Goal: Task Accomplishment & Management: Manage account settings

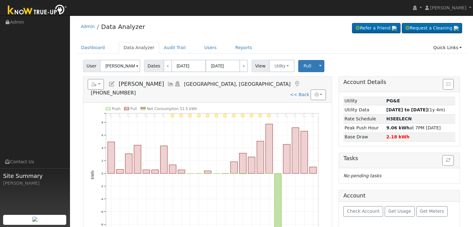
scroll to position [31, 0]
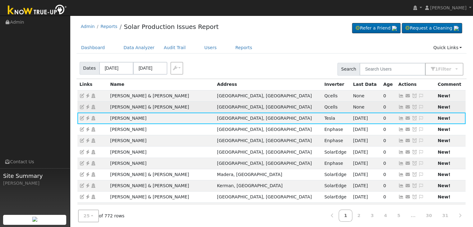
click at [86, 107] on icon at bounding box center [88, 107] width 6 height 4
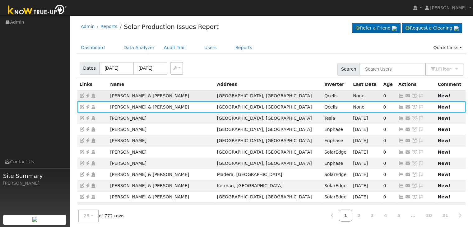
click at [86, 96] on icon at bounding box center [88, 96] width 6 height 4
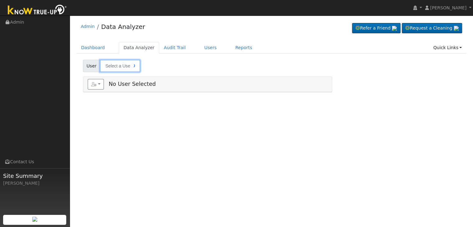
type input "[PERSON_NAME] & [PERSON_NAME]"
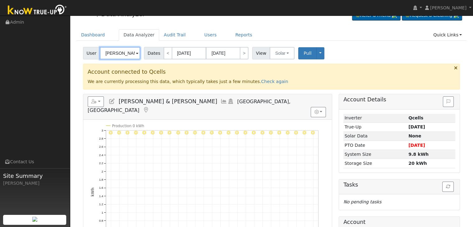
scroll to position [12, 0]
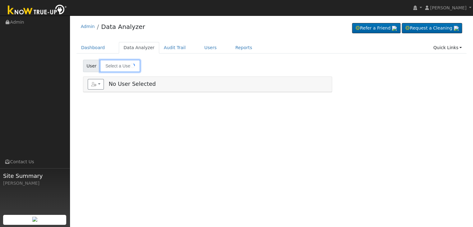
type input "Kelly & Vernon Reynolds"
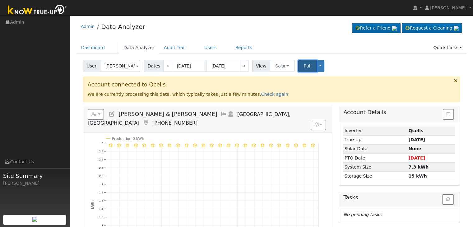
click at [303, 65] on span "Pull" at bounding box center [307, 65] width 8 height 5
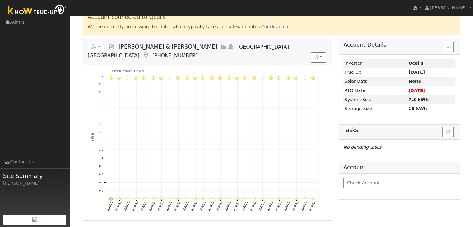
scroll to position [93, 0]
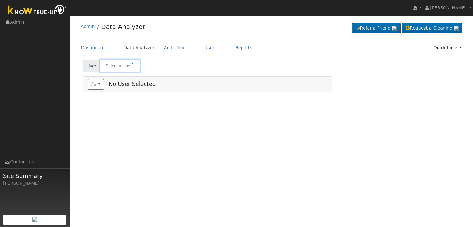
type input "[PERSON_NAME] & [PERSON_NAME]"
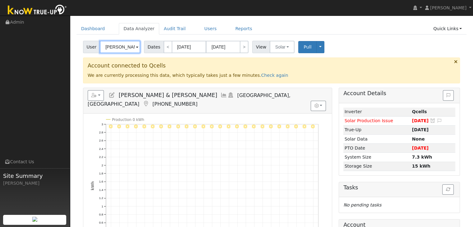
scroll to position [12, 0]
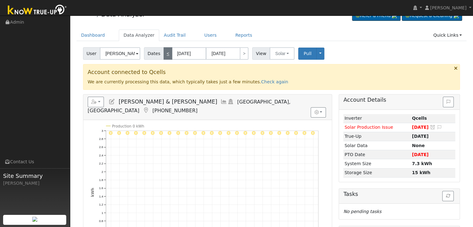
click at [166, 54] on link "<" at bounding box center [167, 53] width 9 height 12
type input "07/18/2025"
type input "08/11/2025"
click at [166, 54] on link "<" at bounding box center [167, 53] width 9 height 12
type input "06/23/2025"
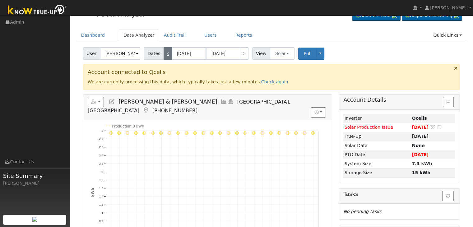
type input "07/17/2025"
click at [284, 54] on button "Solar" at bounding box center [281, 53] width 25 height 12
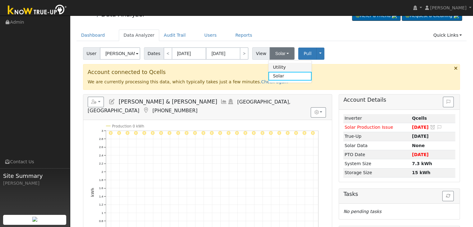
click at [275, 65] on link "Utility" at bounding box center [289, 67] width 43 height 9
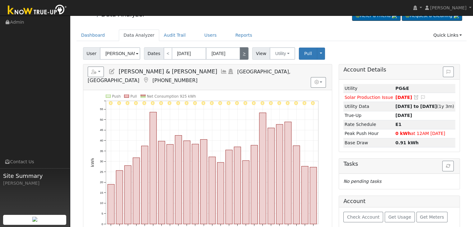
click at [242, 53] on link ">" at bounding box center [244, 53] width 9 height 12
type input "07/18/2025"
type input "08/11/2025"
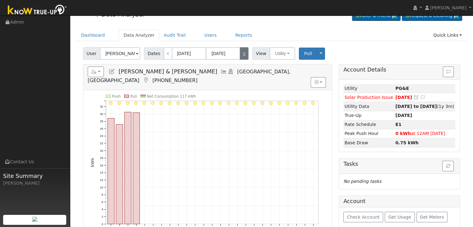
click at [242, 53] on link ">" at bounding box center [244, 53] width 9 height 12
type input "08/12/2025"
type input "[DATE]"
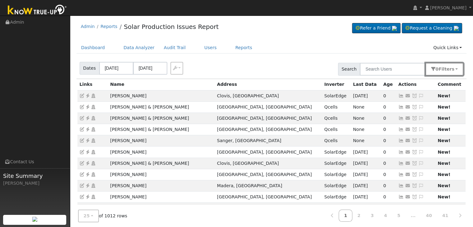
click at [453, 68] on span "s" at bounding box center [452, 69] width 2 height 5
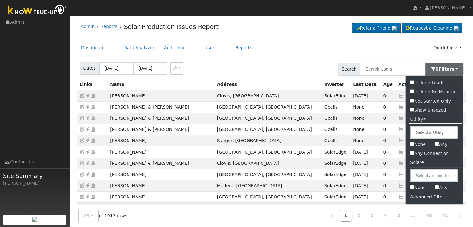
click at [424, 196] on div "Advanced Filter" at bounding box center [433, 197] width 57 height 10
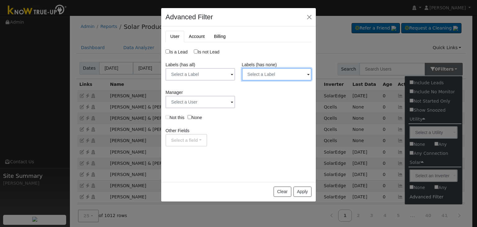
click at [273, 75] on input "text" at bounding box center [277, 74] width 70 height 12
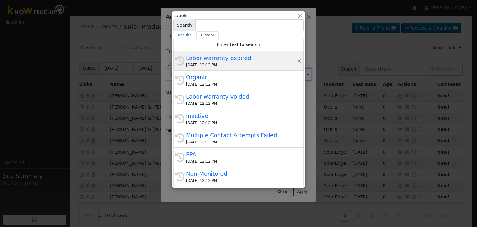
click at [235, 62] on div "09/05/2025 12:12 PM" at bounding box center [241, 65] width 111 height 6
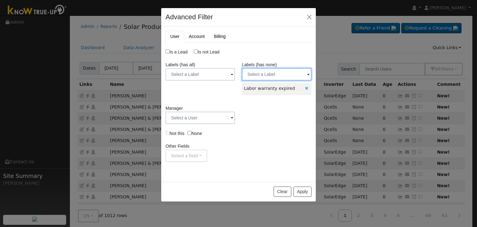
click at [298, 76] on input "text" at bounding box center [277, 74] width 70 height 12
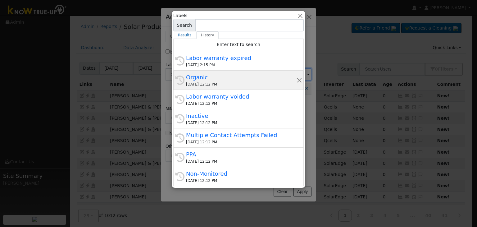
click at [231, 82] on div "09/05/2025 12:12 PM" at bounding box center [241, 84] width 111 height 6
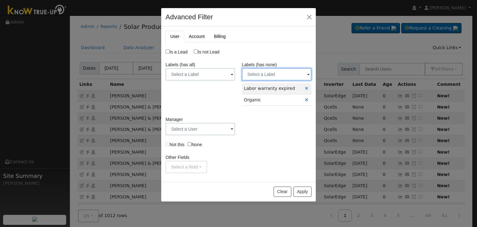
click at [288, 71] on input "text" at bounding box center [277, 74] width 70 height 12
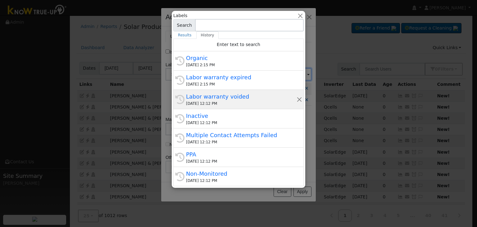
click at [220, 97] on div "Labor warranty voided" at bounding box center [241, 96] width 111 height 8
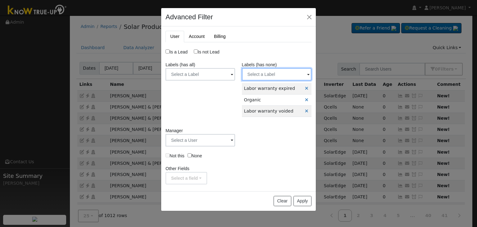
click at [284, 71] on input "text" at bounding box center [277, 74] width 70 height 12
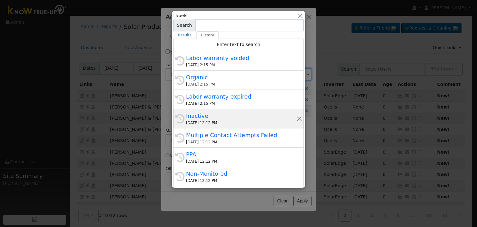
click at [218, 125] on div "09/05/2025 12:12 PM" at bounding box center [241, 123] width 111 height 6
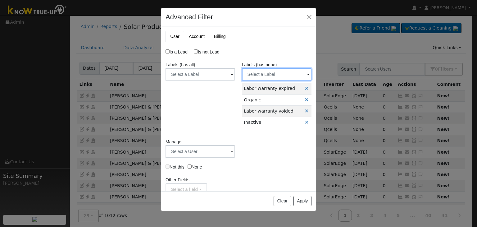
click at [280, 76] on input "text" at bounding box center [277, 74] width 70 height 12
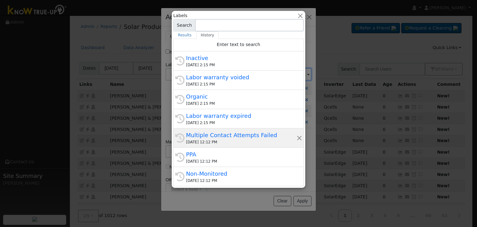
click at [219, 130] on div "History Multiple Contact Attempts Failed 09/05/2025 12:12 PM" at bounding box center [238, 137] width 131 height 19
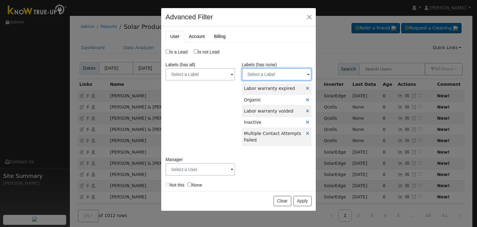
click at [275, 73] on input "text" at bounding box center [277, 74] width 70 height 12
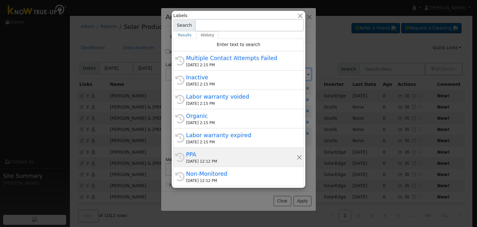
click at [221, 155] on div "PPA" at bounding box center [241, 154] width 111 height 8
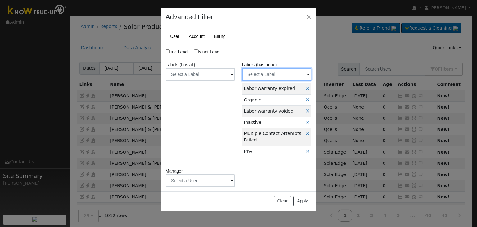
click at [280, 74] on input "text" at bounding box center [277, 74] width 70 height 12
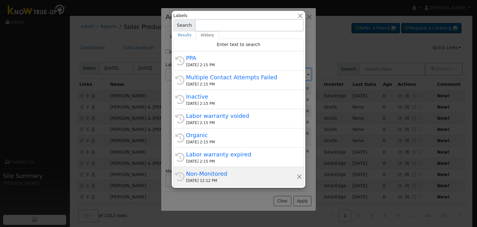
click at [221, 173] on div "Non-Monitored" at bounding box center [241, 173] width 111 height 8
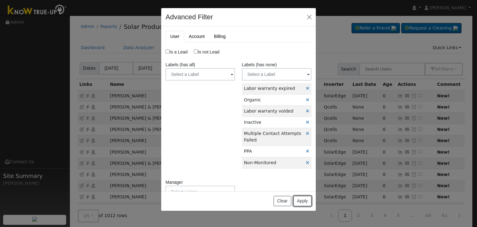
click at [304, 202] on button "Apply" at bounding box center [303, 201] width 18 height 11
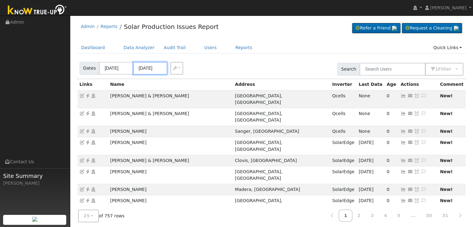
click at [152, 68] on input "[DATE]" at bounding box center [150, 68] width 34 height 13
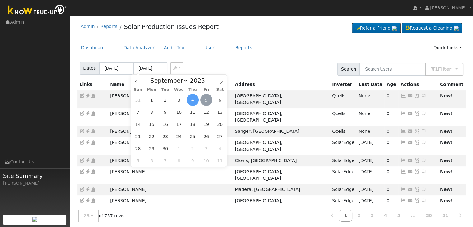
click at [204, 102] on span "5" at bounding box center [206, 100] width 12 height 12
type input "[DATE]"
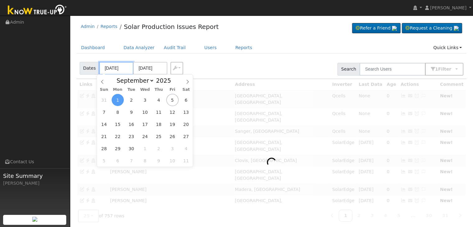
click at [111, 66] on input "[DATE]" at bounding box center [116, 68] width 34 height 13
click at [147, 102] on span "3" at bounding box center [145, 100] width 12 height 12
type input "09/03/2025"
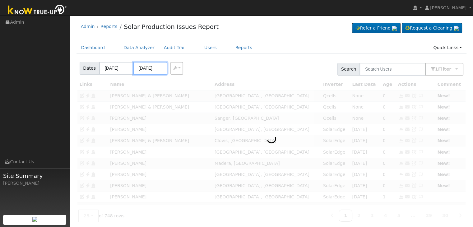
click at [149, 68] on input "09/07/2025" at bounding box center [150, 68] width 34 height 13
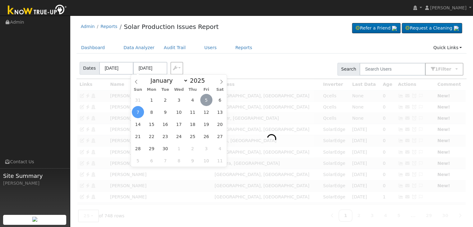
click at [208, 99] on span "5" at bounding box center [206, 100] width 12 height 12
type input "[DATE]"
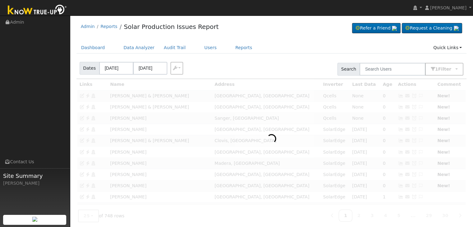
click at [247, 54] on div "Dashboard Data Analyzer Audit Trail Users Reports Quick Links Quick Add Quick C…" at bounding box center [271, 51] width 390 height 18
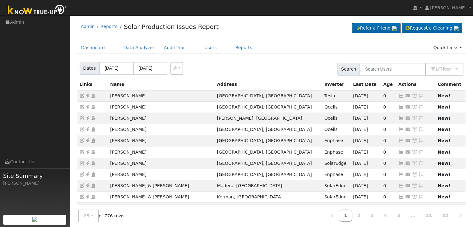
drag, startPoint x: 409, startPoint y: 117, endPoint x: 370, endPoint y: 106, distance: 41.3
click at [418, 117] on icon at bounding box center [421, 118] width 6 height 4
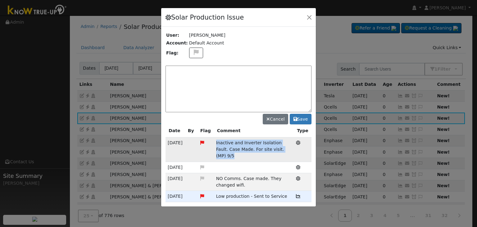
drag, startPoint x: 215, startPoint y: 140, endPoint x: 283, endPoint y: 150, distance: 69.4
click at [283, 150] on td "Inactive and Inverter Isolation Fault. Case Made. For site visit. (MP) 9/5" at bounding box center [254, 149] width 80 height 24
copy span "Inactive and Inverter Isolation Fault. Case Made. For site visit. (MP) 9/5"
click at [183, 72] on textarea at bounding box center [239, 89] width 146 height 47
paste textarea "Inactive and Inverter Isolation Fault. Case Made. For site visit. (MP) 9/5"
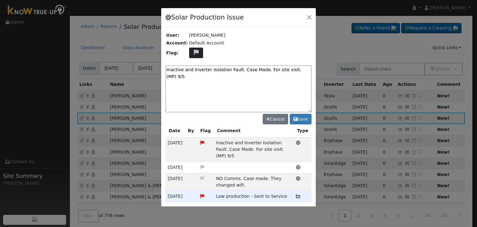
type textarea "Inactive and Inverter Isolation Fault. Case Made. For site visit. (MP) 9/5"
click at [195, 54] on icon at bounding box center [196, 52] width 7 height 6
click at [194, 75] on icon at bounding box center [195, 75] width 7 height 6
click at [300, 120] on button "Save" at bounding box center [301, 119] width 22 height 11
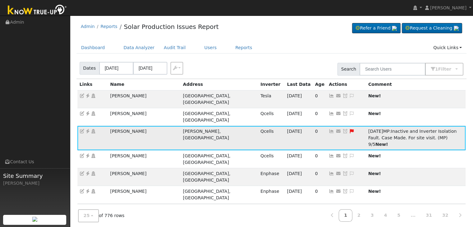
click at [342, 129] on icon at bounding box center [345, 131] width 6 height 4
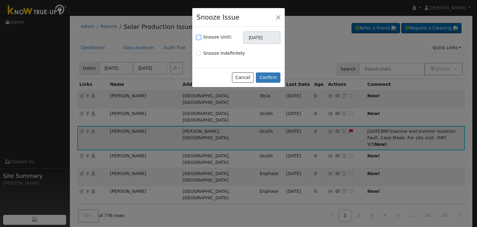
click at [200, 38] on input "Snooze Until:" at bounding box center [199, 37] width 4 height 4
checkbox input "true"
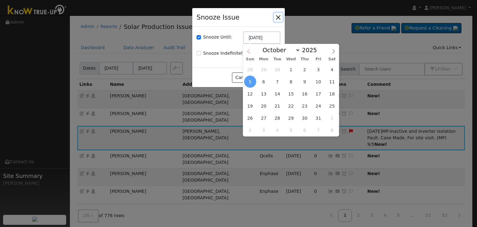
click at [249, 50] on icon at bounding box center [248, 51] width 2 height 4
select select "8"
click at [316, 84] on span "12" at bounding box center [318, 82] width 12 height 12
type input "09/12/2025"
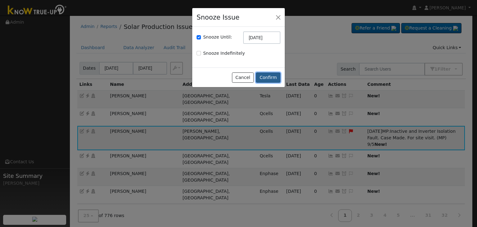
click at [271, 79] on button "Confirm" at bounding box center [268, 77] width 25 height 11
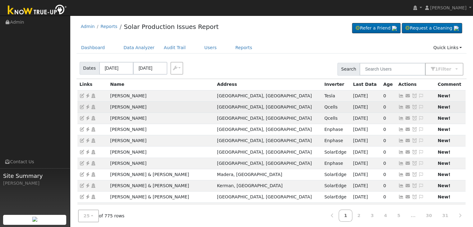
click at [418, 106] on icon at bounding box center [421, 107] width 6 height 4
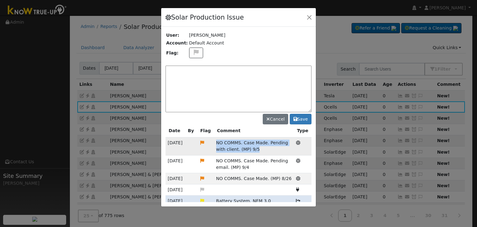
drag, startPoint x: 215, startPoint y: 141, endPoint x: 264, endPoint y: 150, distance: 49.4
click at [264, 150] on td "NO COMMS. Case Made. Pending with client. (MP) 9/5" at bounding box center [254, 146] width 80 height 18
copy span "NO COMMS. Case Made. Pending with client. (MP) 9/5"
click at [196, 73] on textarea at bounding box center [239, 89] width 146 height 47
paste textarea "NO COMMS. Case Made. Pending with client. (MP) 9/5"
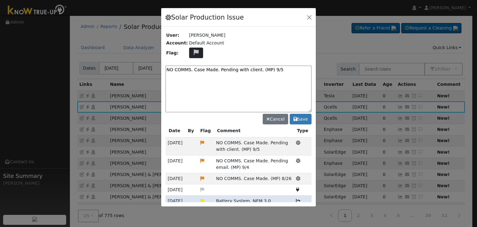
type textarea "NO COMMS. Case Made. Pending with client. (MP) 9/5"
click at [193, 55] on icon at bounding box center [196, 52] width 7 height 6
click at [192, 80] on icon at bounding box center [195, 82] width 7 height 6
click at [302, 117] on button "Save" at bounding box center [301, 119] width 22 height 11
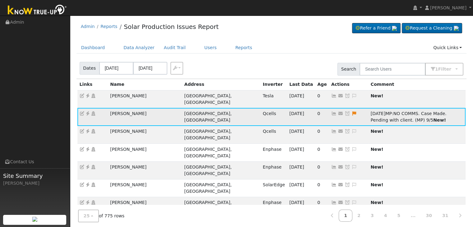
click at [344, 111] on icon at bounding box center [347, 113] width 6 height 4
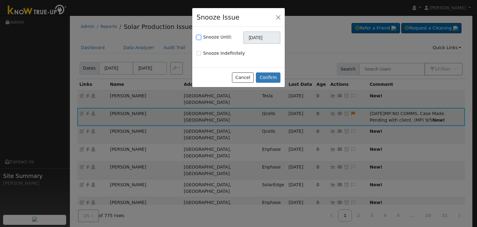
click at [199, 38] on input "Snooze Until:" at bounding box center [199, 37] width 4 height 4
checkbox input "true"
click at [261, 36] on input "[DATE]" at bounding box center [261, 37] width 37 height 12
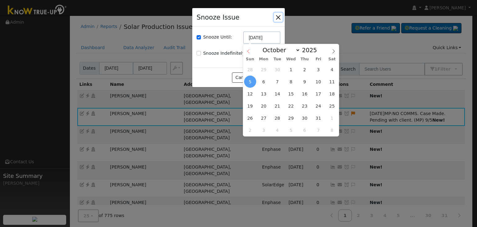
click at [250, 50] on icon at bounding box center [248, 51] width 4 height 4
select select "8"
click at [319, 83] on span "12" at bounding box center [318, 82] width 12 height 12
type input "09/12/2025"
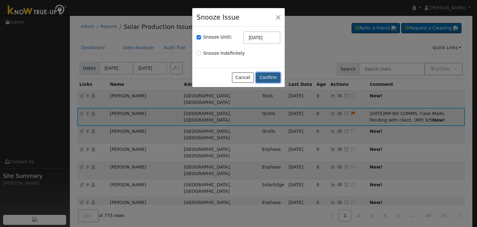
click at [275, 80] on button "Confirm" at bounding box center [268, 77] width 25 height 11
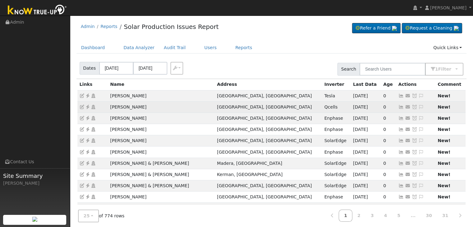
click at [418, 105] on icon at bounding box center [421, 107] width 6 height 4
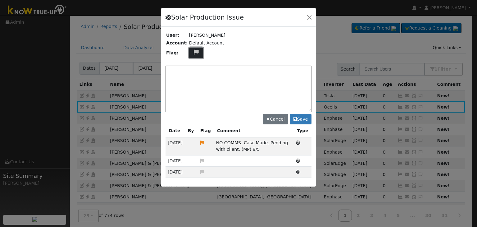
click at [193, 53] on icon at bounding box center [196, 52] width 7 height 6
click at [192, 81] on icon at bounding box center [195, 82] width 7 height 6
drag, startPoint x: 215, startPoint y: 139, endPoint x: 250, endPoint y: 148, distance: 35.7
click at [250, 148] on td "NO COMMS. Case Made. Pending with client. (MP) 9/5" at bounding box center [254, 146] width 80 height 18
copy span "NO COMMS. Case Made. Pending with client. (MP) 9/5"
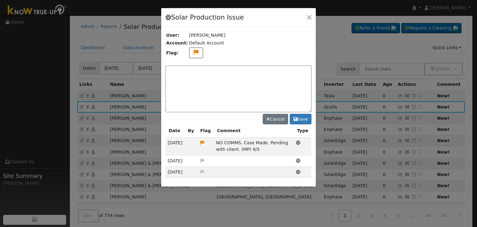
click at [203, 68] on textarea at bounding box center [239, 89] width 146 height 47
paste textarea "NO COMMS. Case Made. Pending with client. (MP) 9/5"
type textarea "NO COMMS. Case Made. Pending with client. (MP) 9/5"
click at [302, 118] on button "Save" at bounding box center [301, 119] width 22 height 11
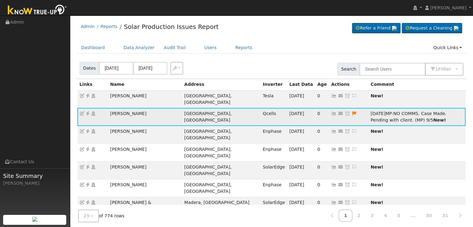
click at [344, 111] on icon at bounding box center [347, 113] width 6 height 4
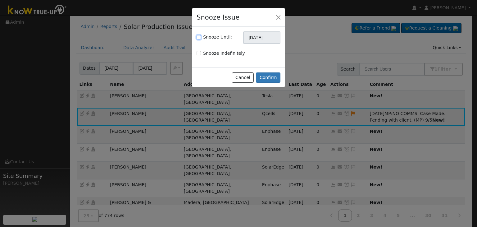
click at [198, 39] on input "Snooze Until:" at bounding box center [199, 37] width 4 height 4
checkbox input "true"
click at [270, 38] on input "[DATE]" at bounding box center [261, 37] width 37 height 12
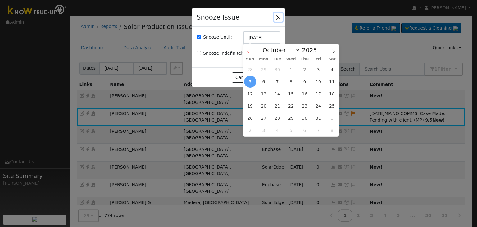
click at [247, 52] on icon at bounding box center [248, 51] width 4 height 4
select select "8"
click at [317, 83] on span "12" at bounding box center [318, 82] width 12 height 12
type input "09/12/2025"
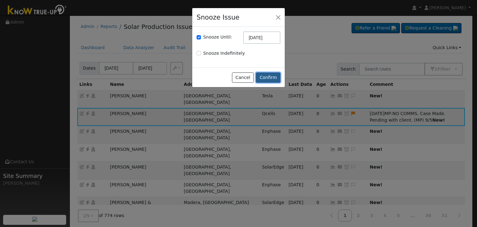
click at [271, 77] on button "Confirm" at bounding box center [268, 77] width 25 height 11
